Goal: Task Accomplishment & Management: Use online tool/utility

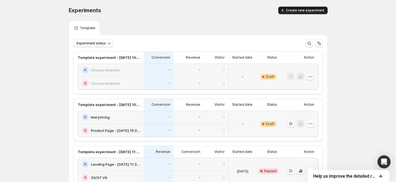
click at [307, 9] on span "Create new experiment" at bounding box center [305, 10] width 38 height 4
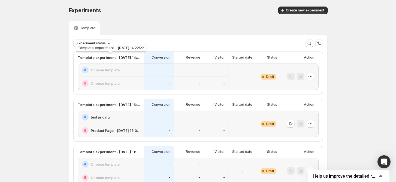
click at [105, 58] on p "Template experiment - [DATE] 14:22:22" at bounding box center [109, 57] width 63 height 5
click at [316, 12] on span "Create new experiment" at bounding box center [305, 10] width 38 height 4
